Goal: Task Accomplishment & Management: Complete application form

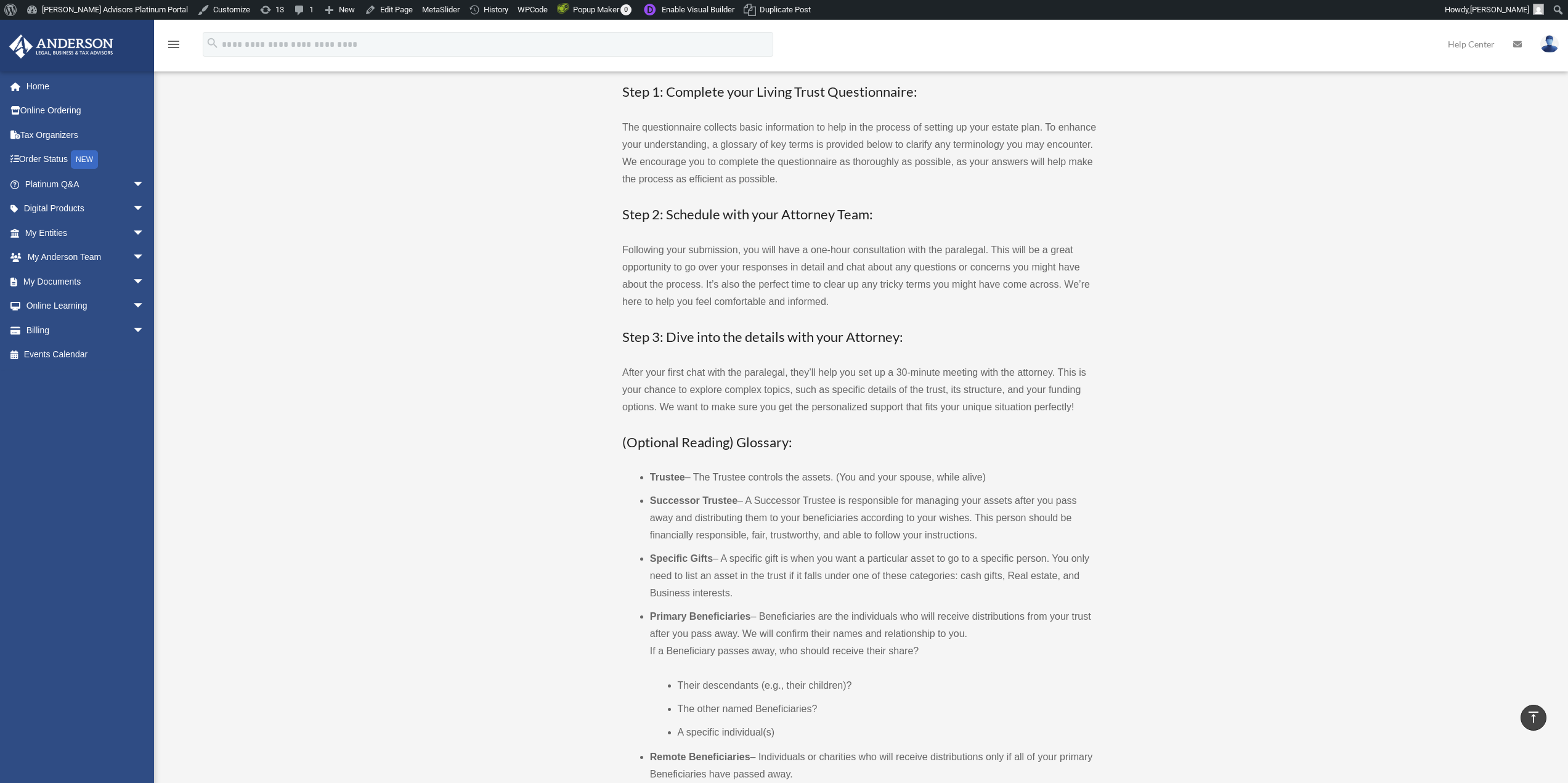
scroll to position [139, 0]
click at [370, 13] on link "Edit Page" at bounding box center [388, 10] width 58 height 20
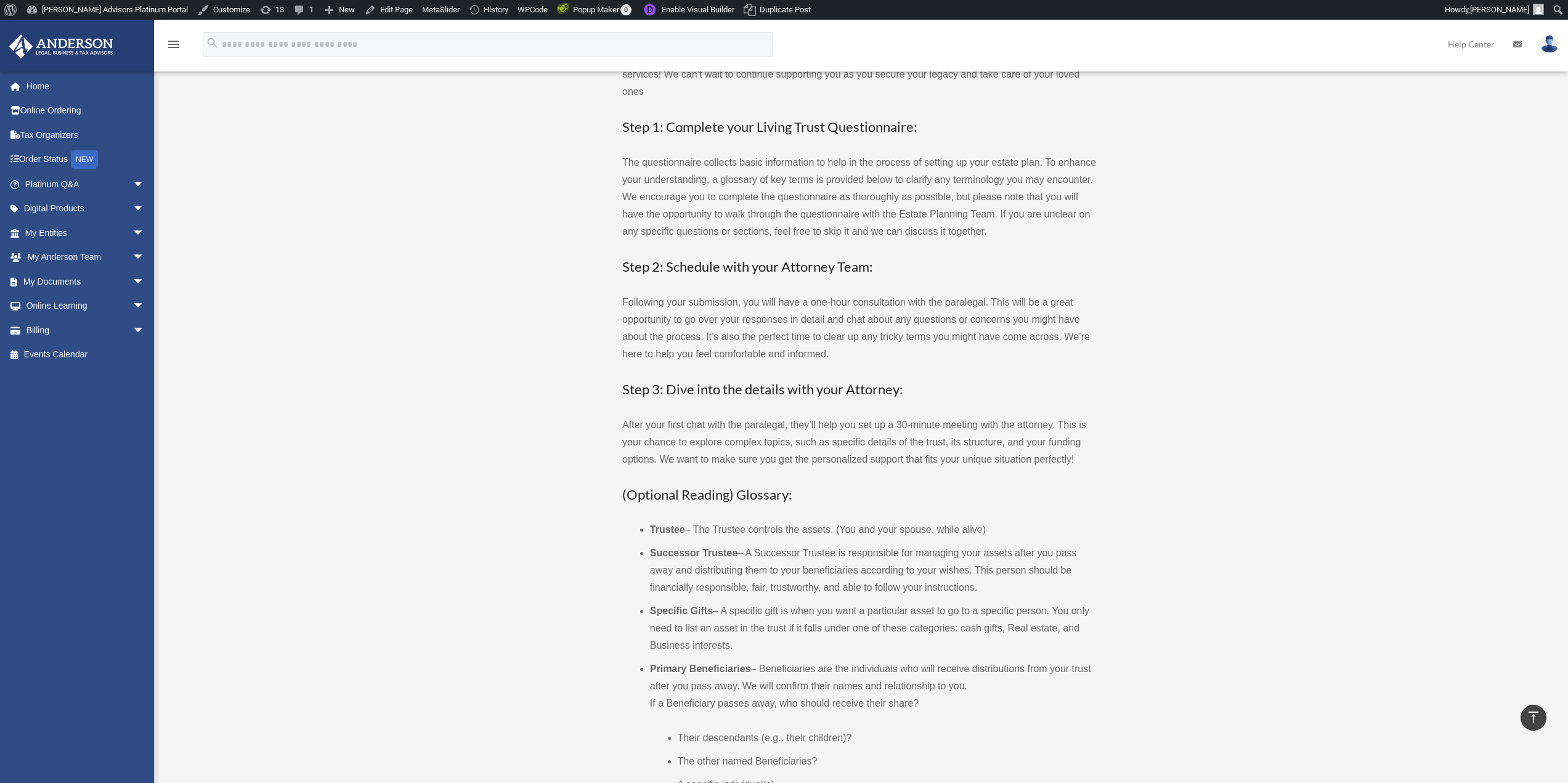
scroll to position [104, 0]
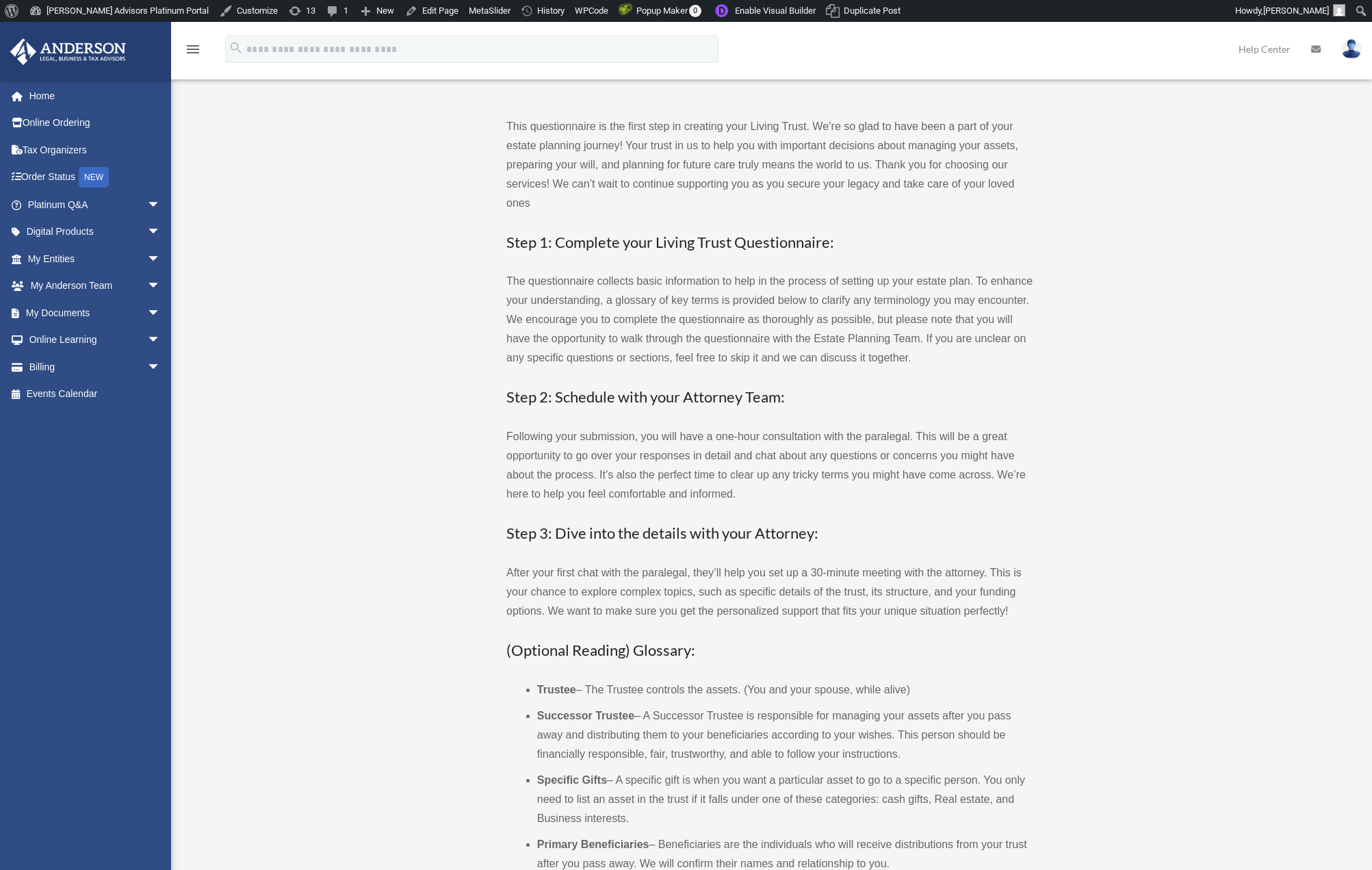
scroll to position [100, 0]
